Goal: Task Accomplishment & Management: Use online tool/utility

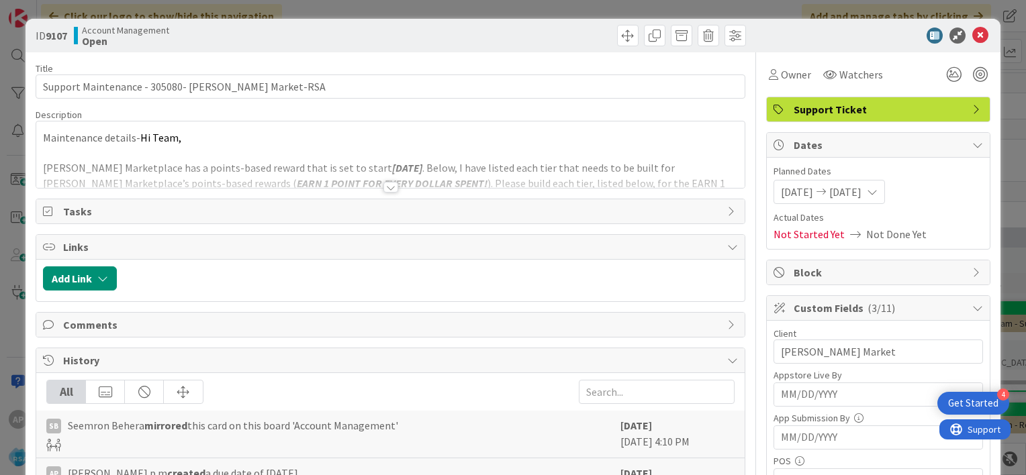
click at [972, 38] on icon at bounding box center [980, 36] width 16 height 16
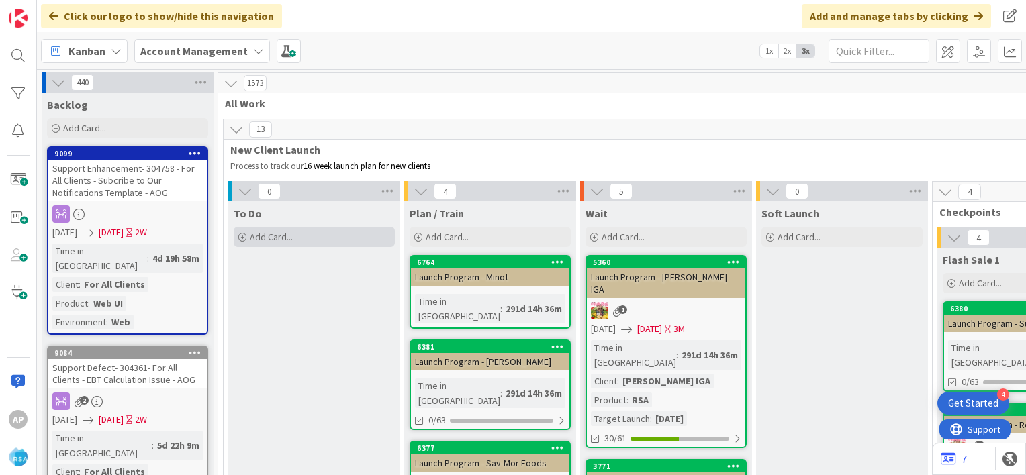
click at [296, 236] on div "Add Card..." at bounding box center [314, 237] width 161 height 20
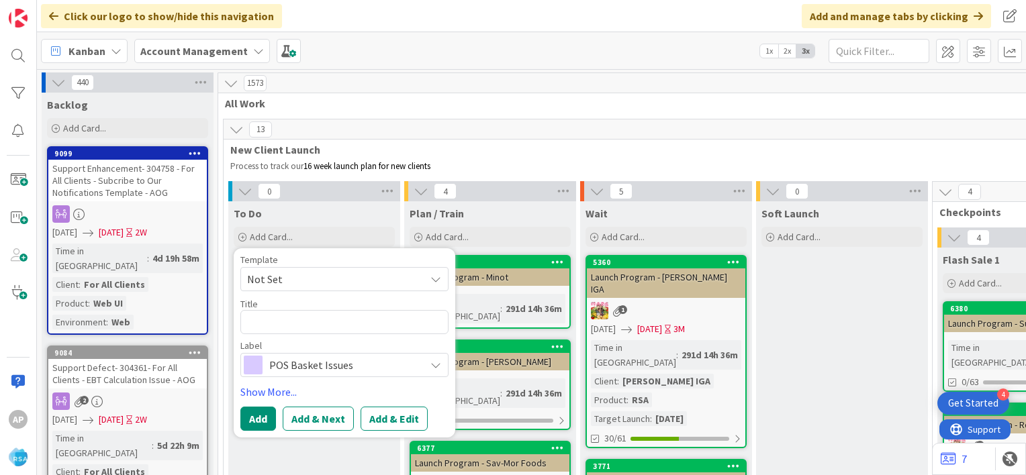
click at [312, 283] on span "Not Set" at bounding box center [331, 279] width 168 height 17
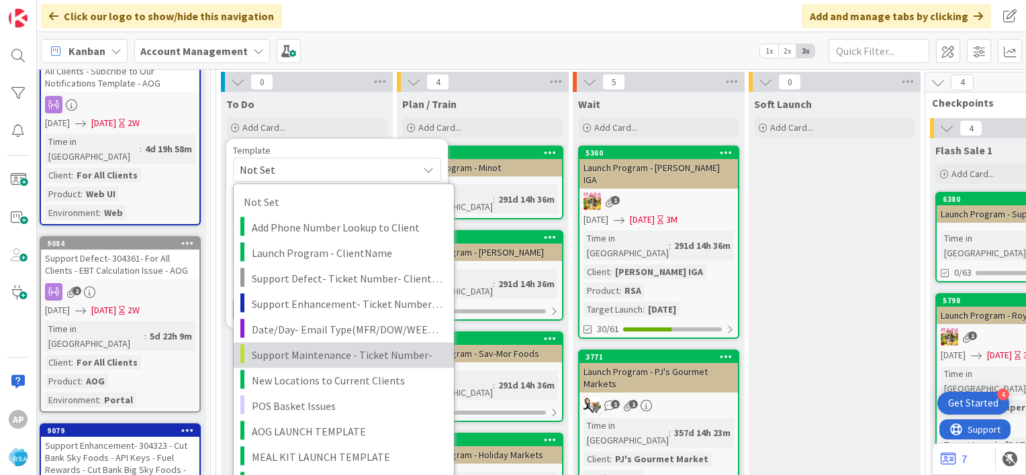
scroll to position [107, 7]
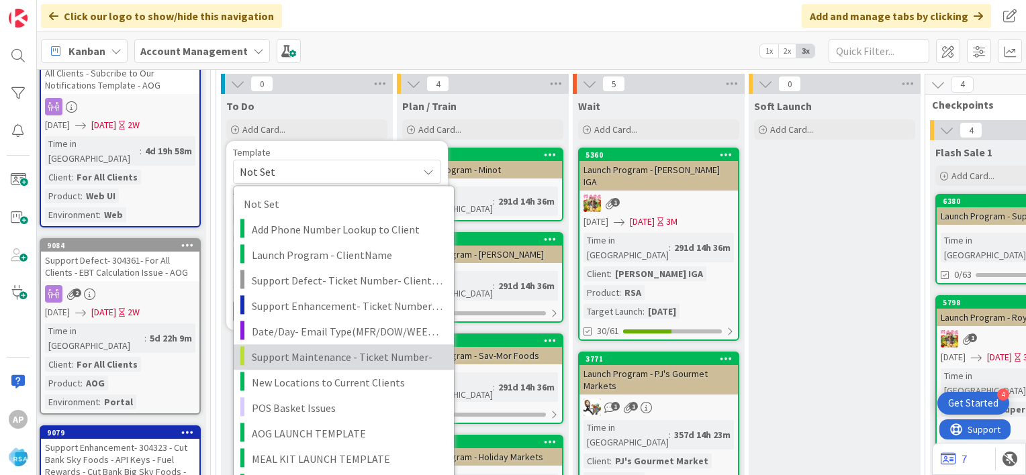
click at [325, 363] on span "Support Maintenance - Ticket Number-" at bounding box center [348, 357] width 192 height 17
type textarea "x"
type textarea "Support Maintenance - Ticket Number-"
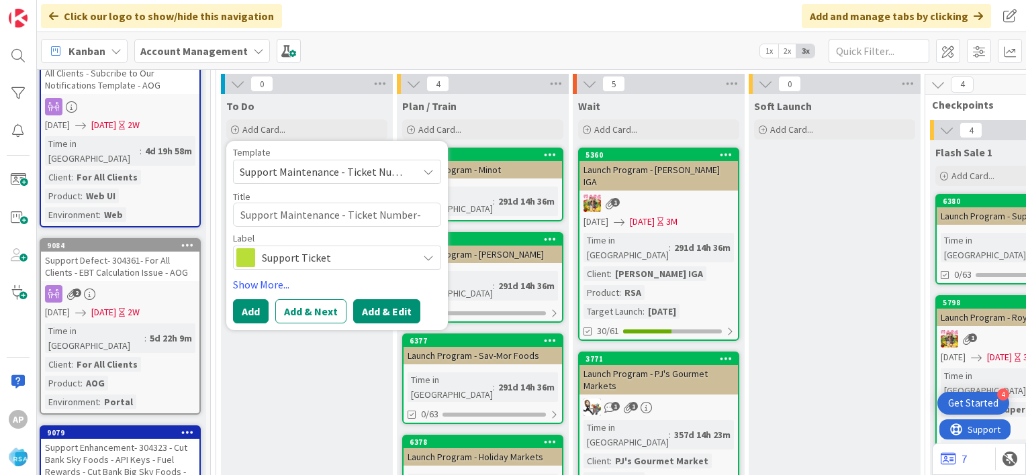
click at [385, 315] on button "Add & Edit" at bounding box center [386, 311] width 67 height 24
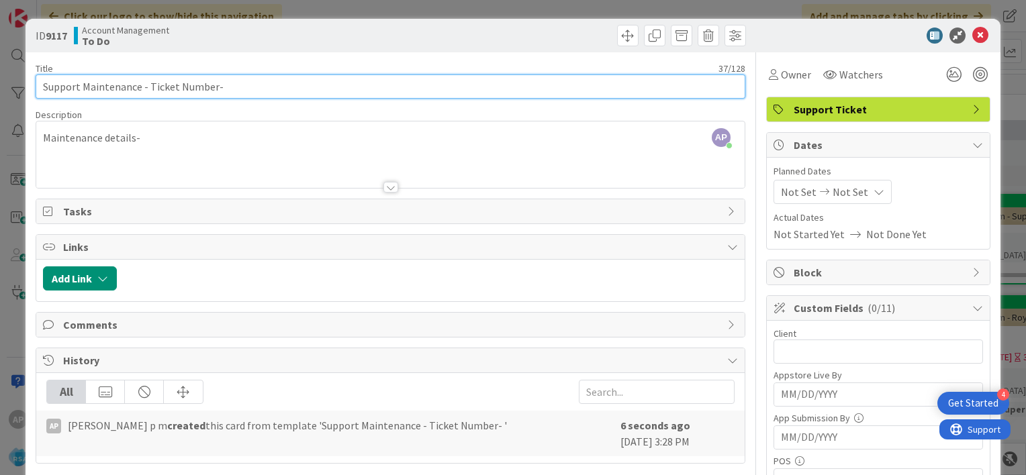
drag, startPoint x: 149, startPoint y: 86, endPoint x: 211, endPoint y: 90, distance: 61.9
click at [211, 90] on input "Support Maintenance - Ticket Number-" at bounding box center [391, 87] width 710 height 24
paste input "#306524"
click at [152, 89] on input "Support Maintenance - #306524-" at bounding box center [391, 87] width 710 height 24
click at [193, 85] on input "Support Maintenance - 306524-" at bounding box center [391, 87] width 710 height 24
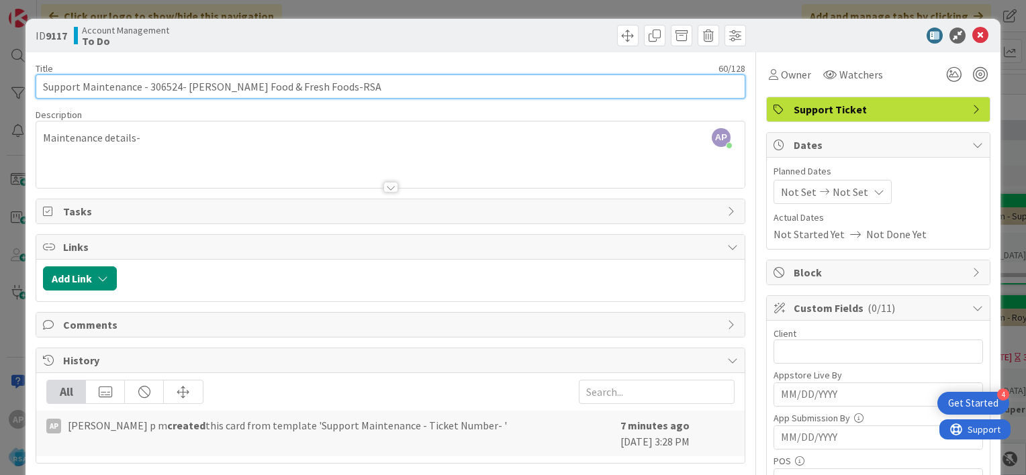
type input "Support Maintenance - 306524- [PERSON_NAME] Food & Fresh Foods-RSA"
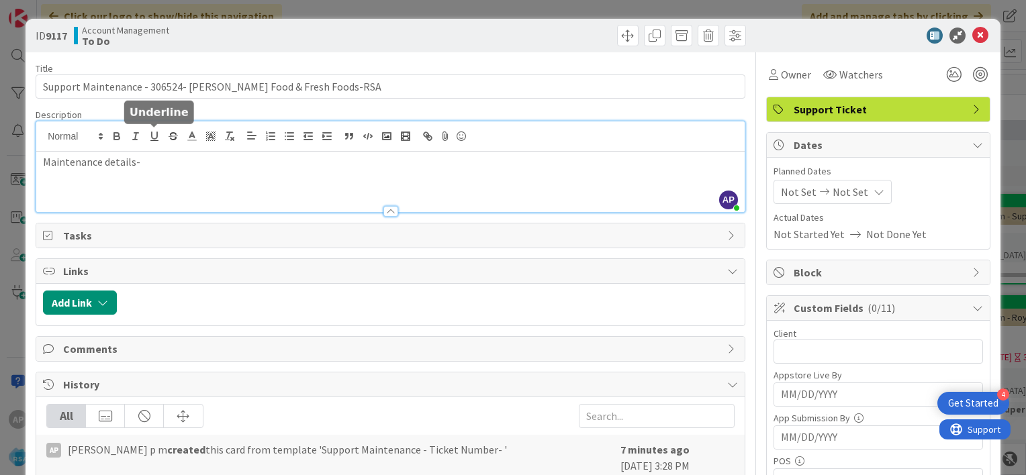
click at [155, 134] on div "AP [PERSON_NAME] p m joined 7 m ago Maintenance details-" at bounding box center [390, 167] width 708 height 91
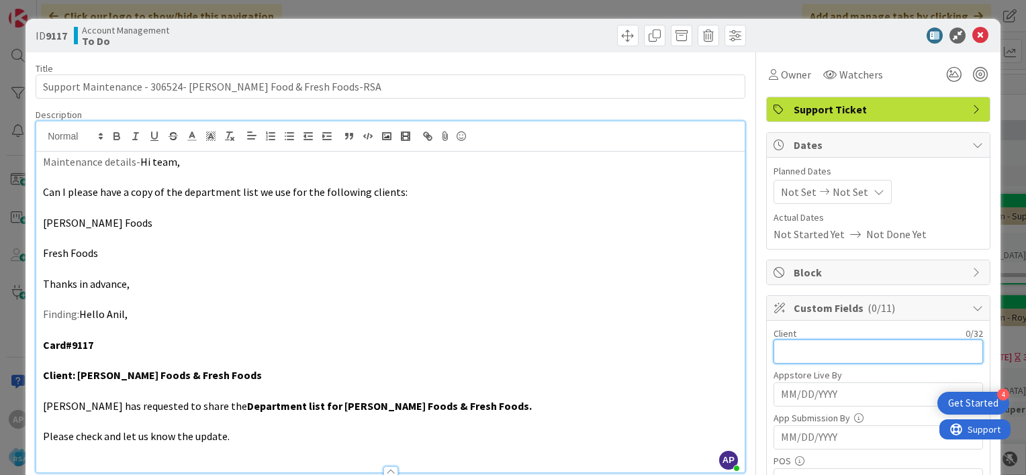
click at [787, 349] on input "text" at bounding box center [877, 352] width 209 height 24
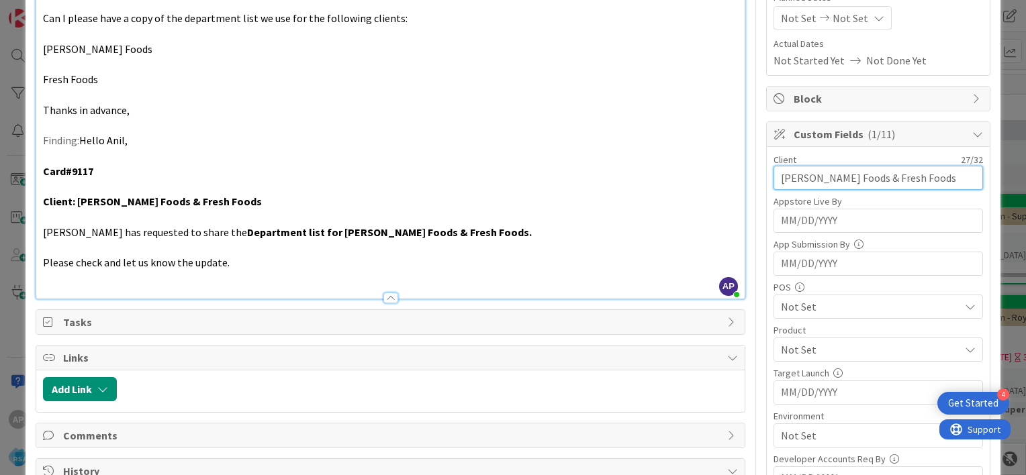
scroll to position [175, 0]
type input "[PERSON_NAME] Foods & Fresh Foods"
click at [789, 344] on span "Not Set" at bounding box center [870, 349] width 179 height 16
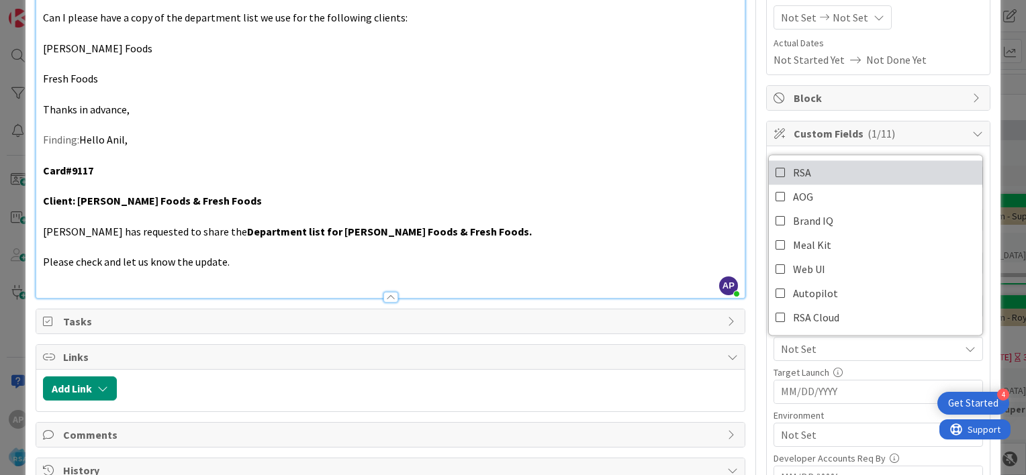
click at [775, 171] on icon at bounding box center [780, 172] width 11 height 20
click at [767, 350] on div "Client 27 / 32 [PERSON_NAME] Foods & Fresh Foods Appstore Live By Navigate forw…" at bounding box center [878, 385] width 223 height 479
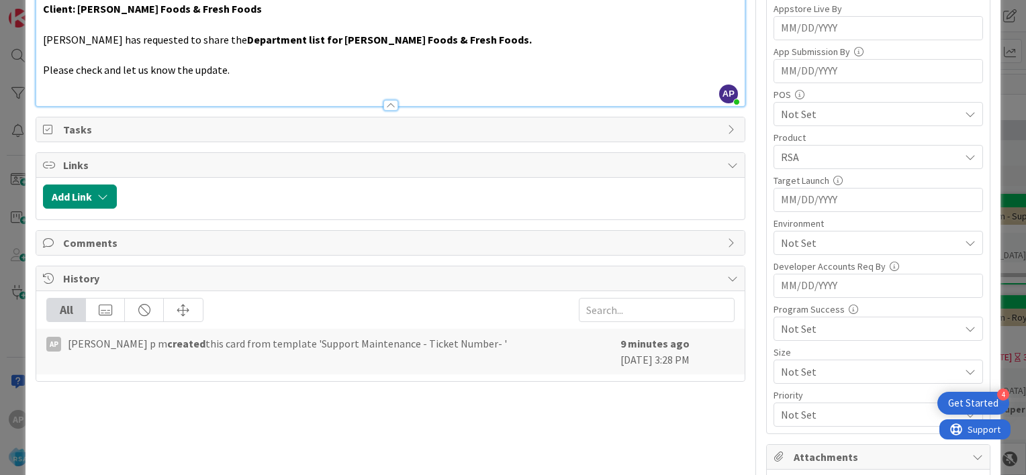
scroll to position [372, 0]
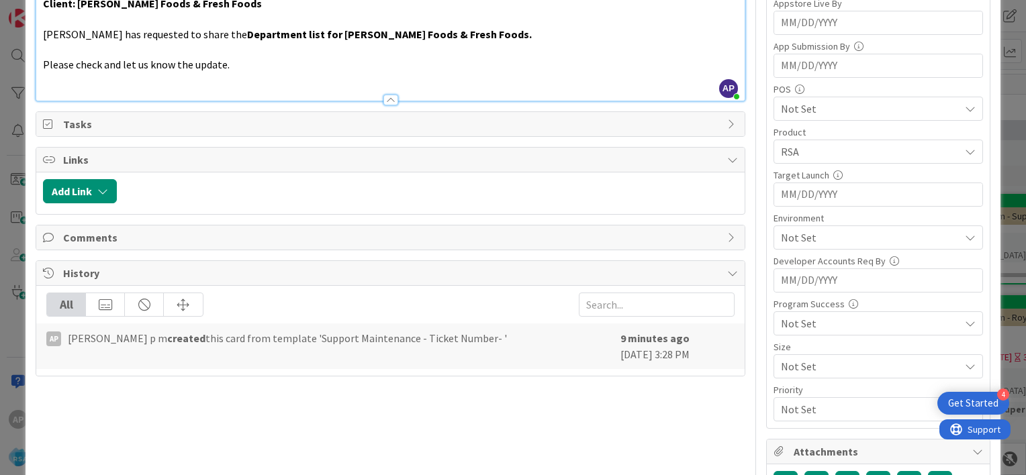
click at [781, 237] on span "Not Set" at bounding box center [870, 238] width 179 height 16
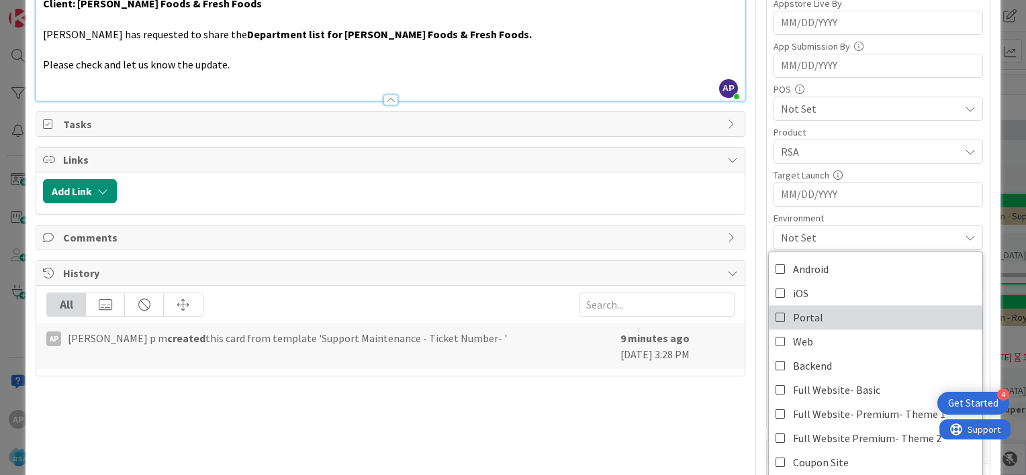
click at [775, 315] on icon at bounding box center [780, 317] width 11 height 20
click at [767, 222] on div "Client 27 / 32 [PERSON_NAME] Foods & Fresh Foods Appstore Live By Navigate forw…" at bounding box center [878, 188] width 223 height 479
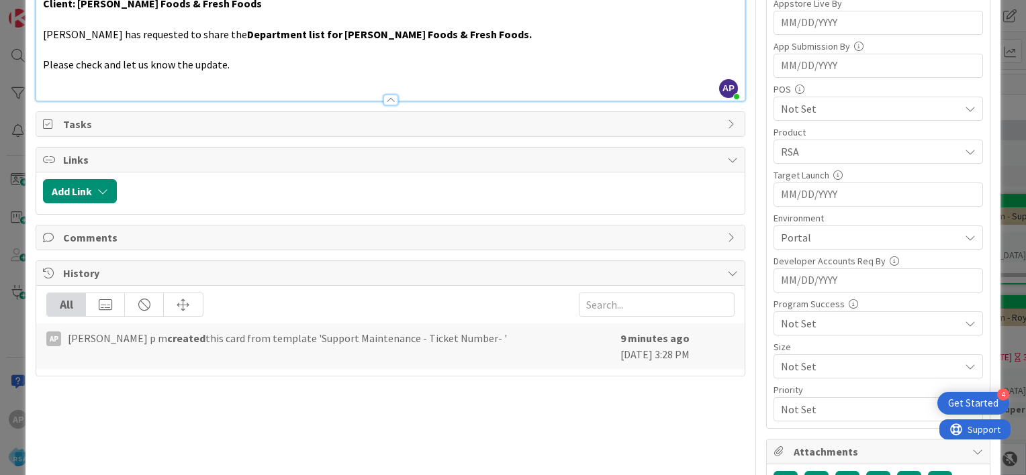
scroll to position [0, 0]
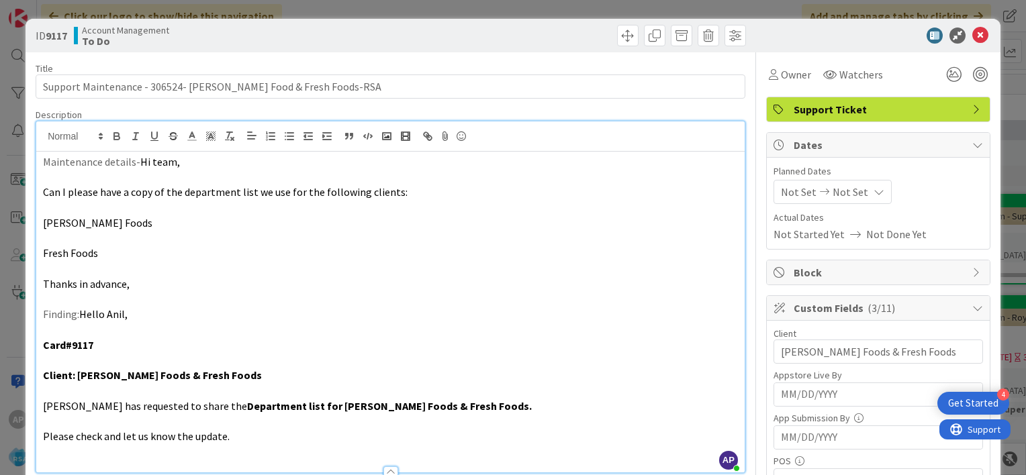
click at [789, 196] on span "Not Set" at bounding box center [799, 192] width 36 height 16
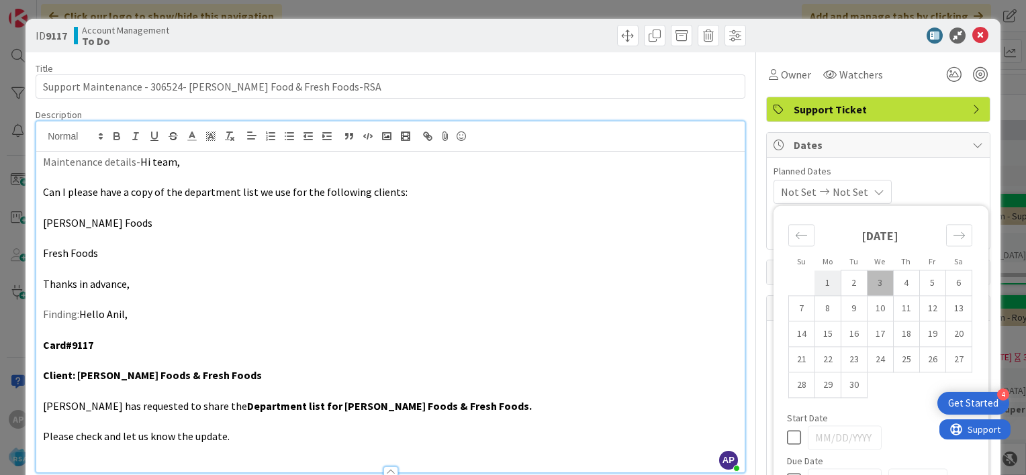
click at [824, 285] on td "1" at bounding box center [827, 284] width 26 height 26
type input "[DATE]"
click at [923, 311] on td "12" at bounding box center [932, 309] width 26 height 26
type input "[DATE]"
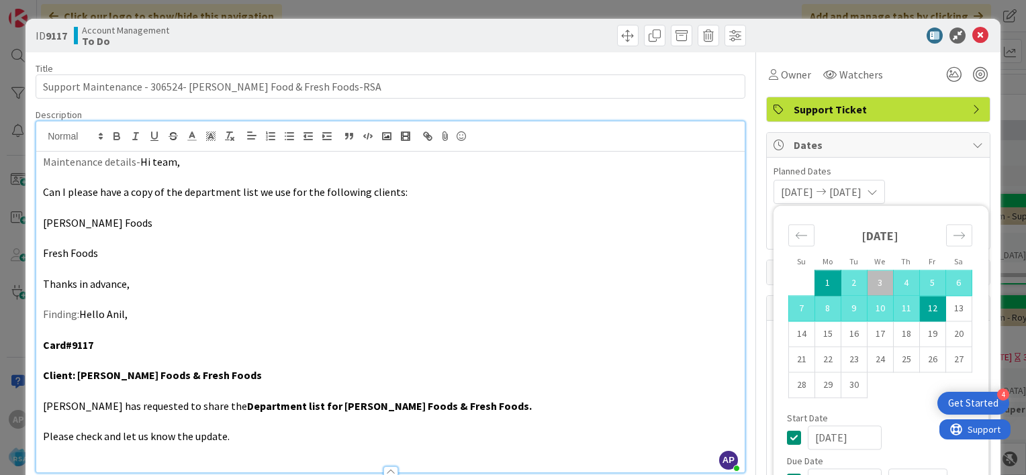
click at [767, 188] on div "Planned Dates [DATE] [DATE] Su Mo Tu We Th Fr Sa [DATE] 1 2 3 4 5 6 7 8 9 10 11…" at bounding box center [878, 203] width 223 height 91
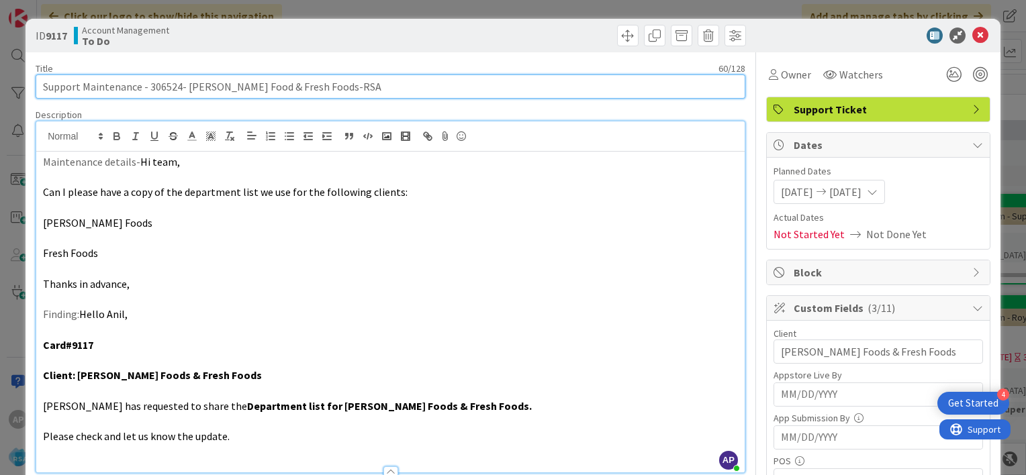
drag, startPoint x: 148, startPoint y: 87, endPoint x: 309, endPoint y: 90, distance: 161.1
click at [309, 90] on input "Support Maintenance - 306524- [PERSON_NAME] Food & Fresh Foods-RSA" at bounding box center [391, 87] width 710 height 24
